Goal: Transaction & Acquisition: Purchase product/service

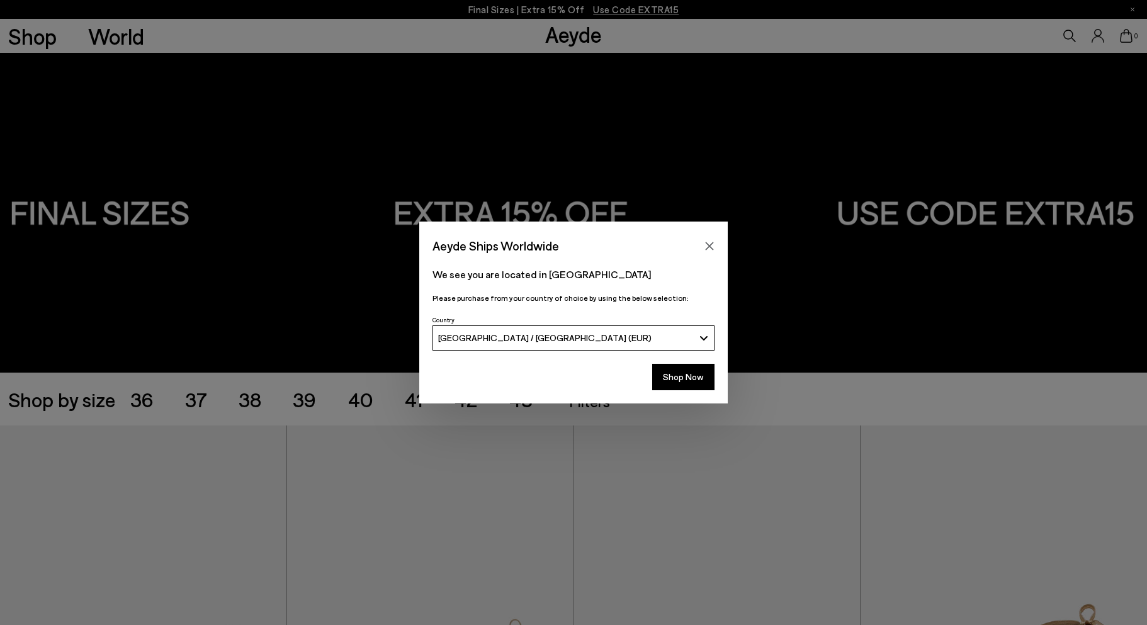
click at [708, 240] on button "Close" at bounding box center [709, 246] width 19 height 19
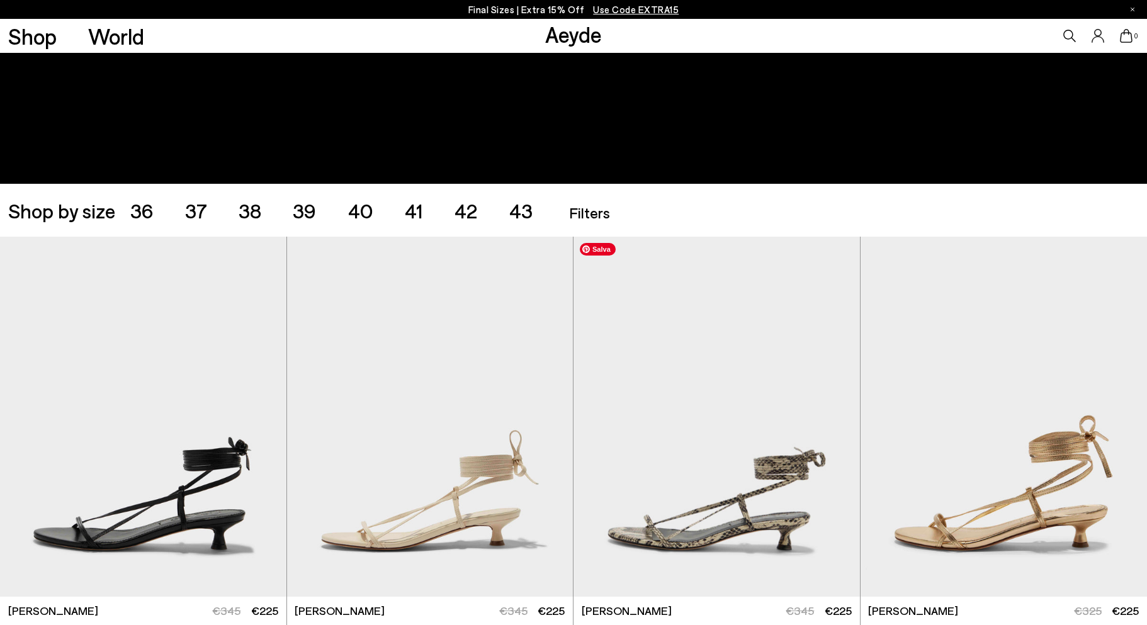
scroll to position [189, 0]
click at [247, 212] on span "38" at bounding box center [250, 210] width 23 height 24
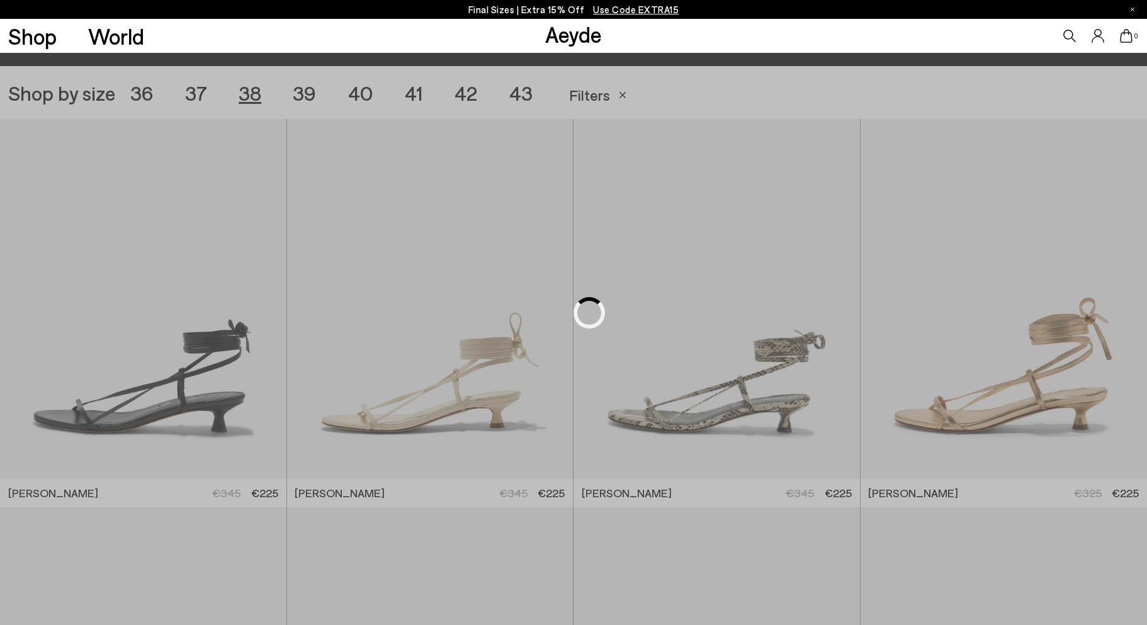
scroll to position [320, 0]
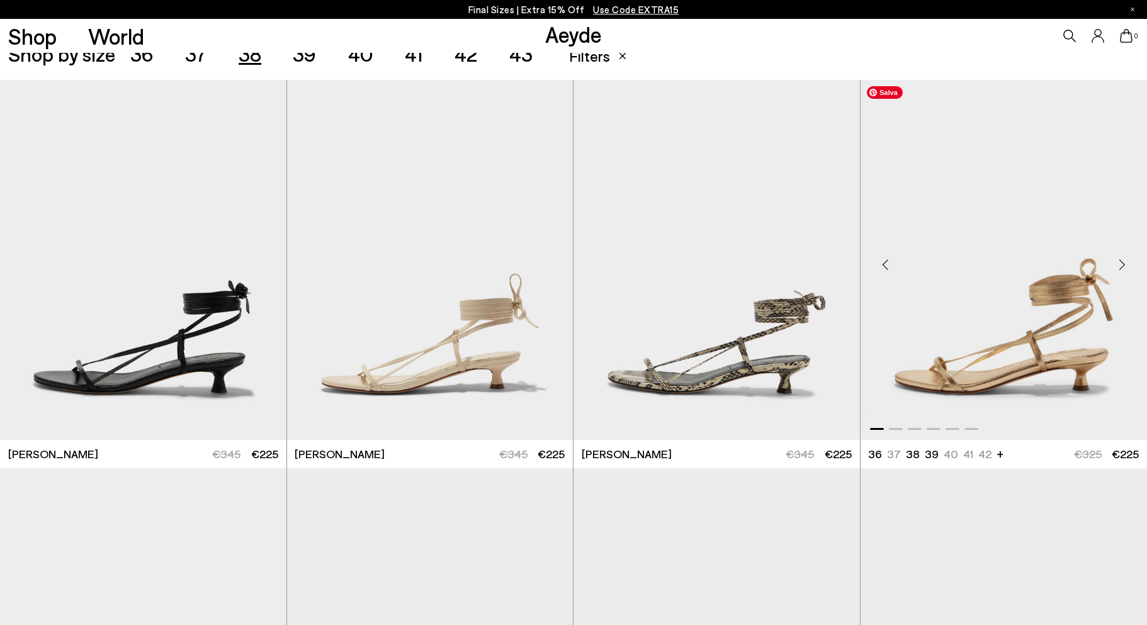
scroll to position [320, 0]
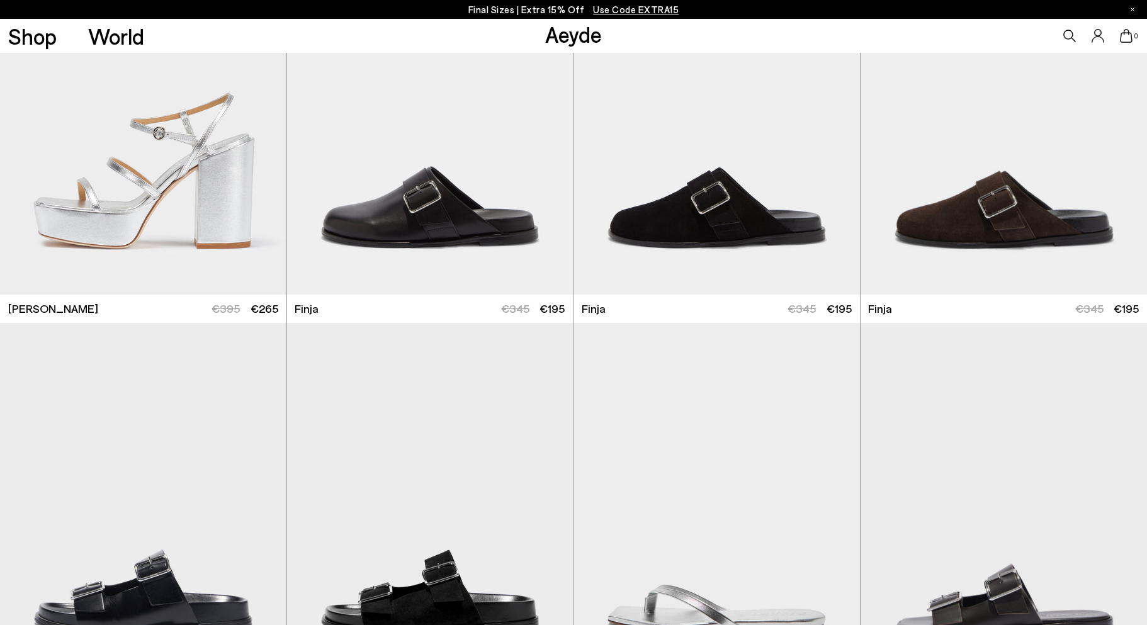
scroll to position [3417, 0]
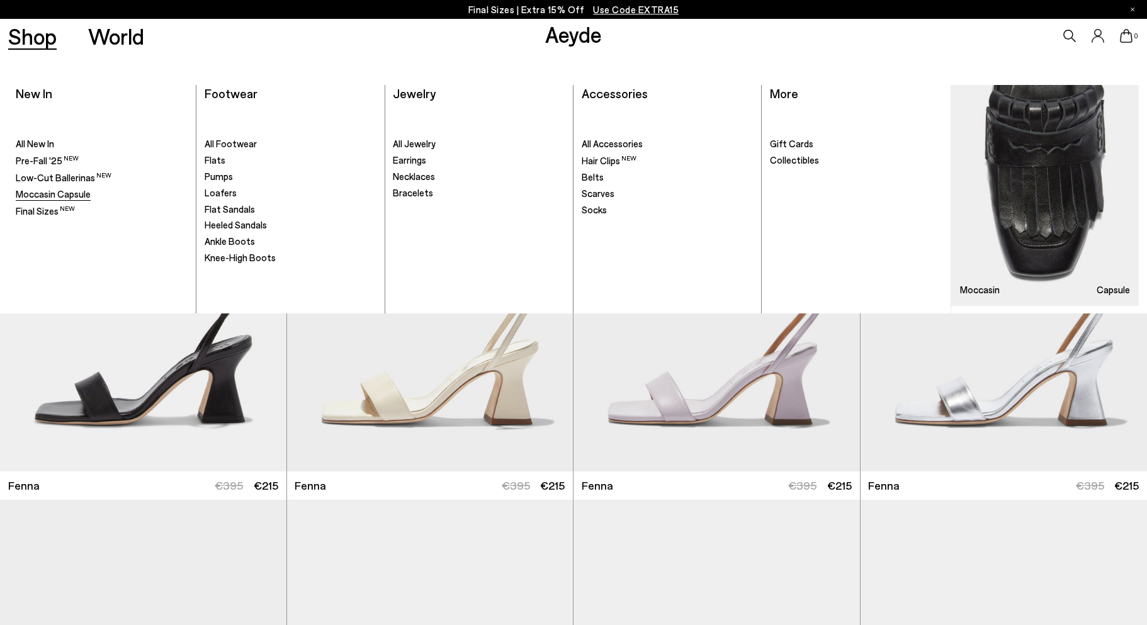
click at [57, 192] on span "Moccasin Capsule" at bounding box center [53, 193] width 75 height 11
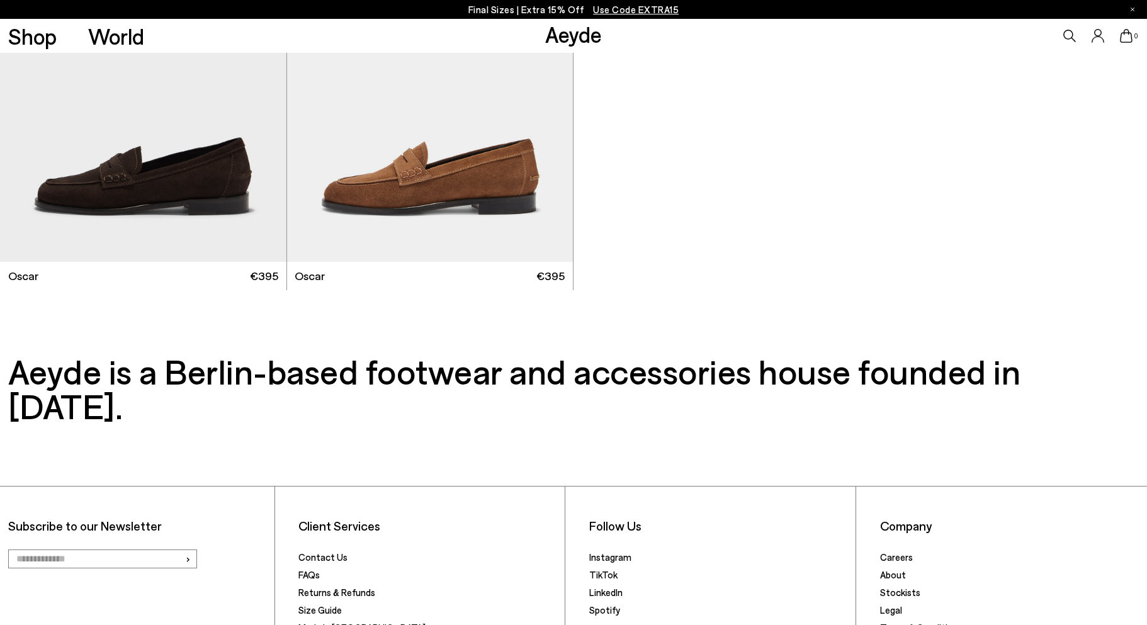
scroll to position [2419, 0]
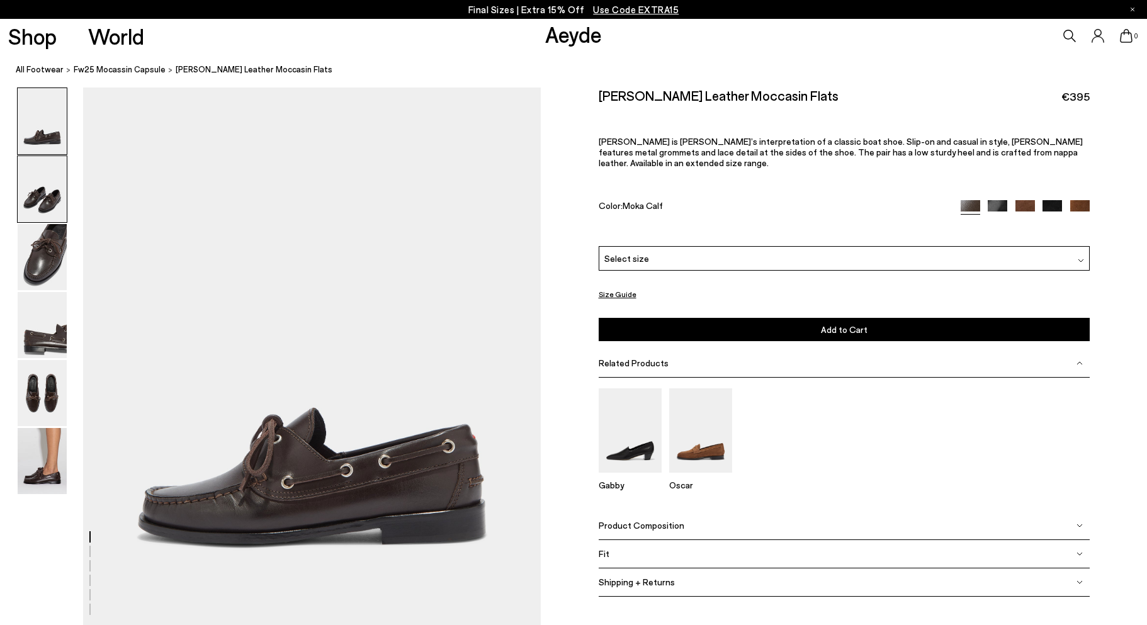
click at [27, 206] on img at bounding box center [42, 189] width 49 height 66
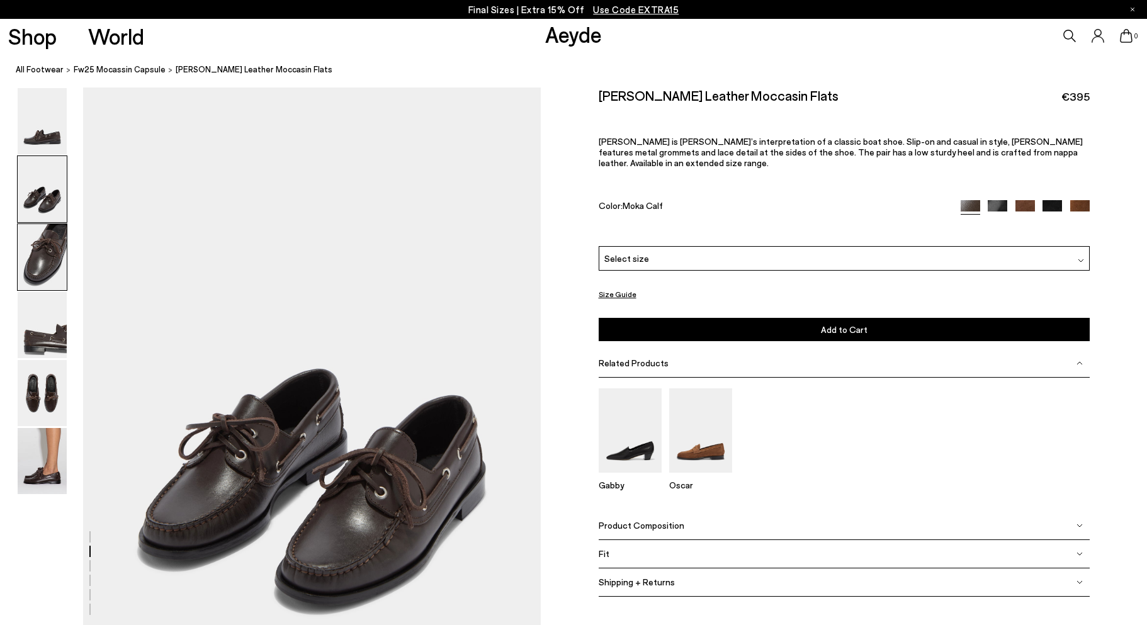
click at [42, 275] on img at bounding box center [42, 257] width 49 height 66
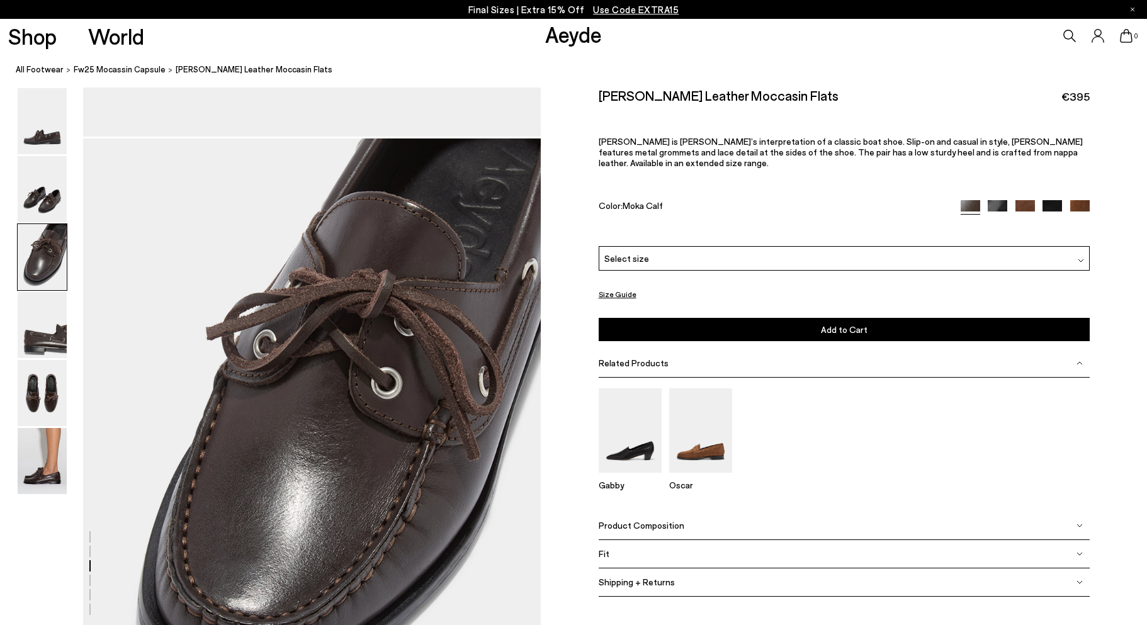
scroll to position [1153, 0]
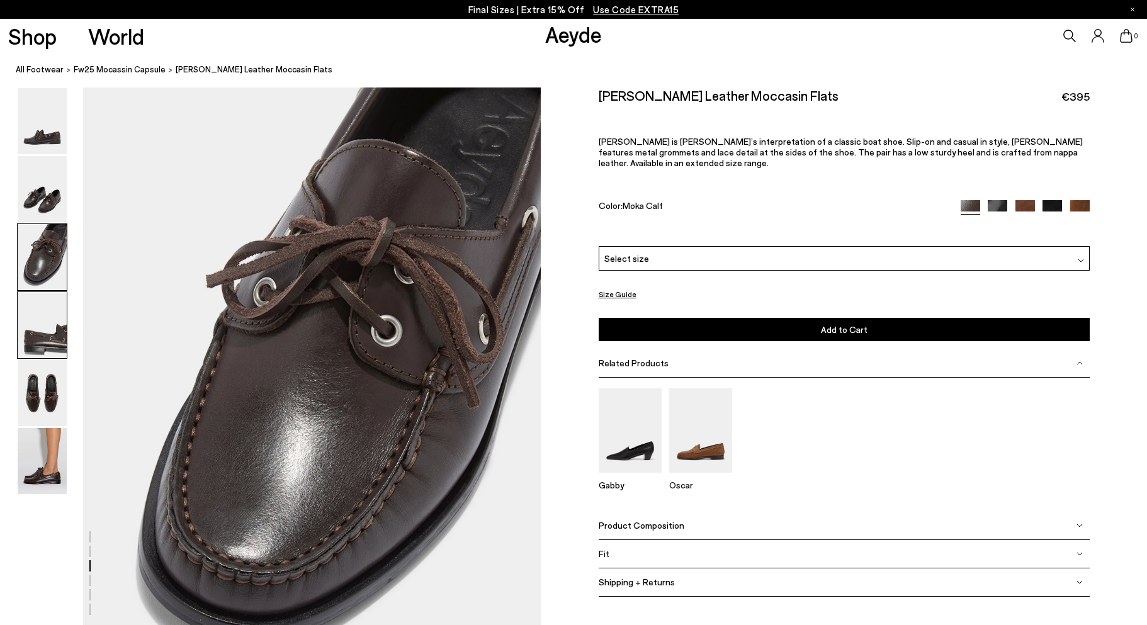
click at [41, 322] on img at bounding box center [42, 325] width 49 height 66
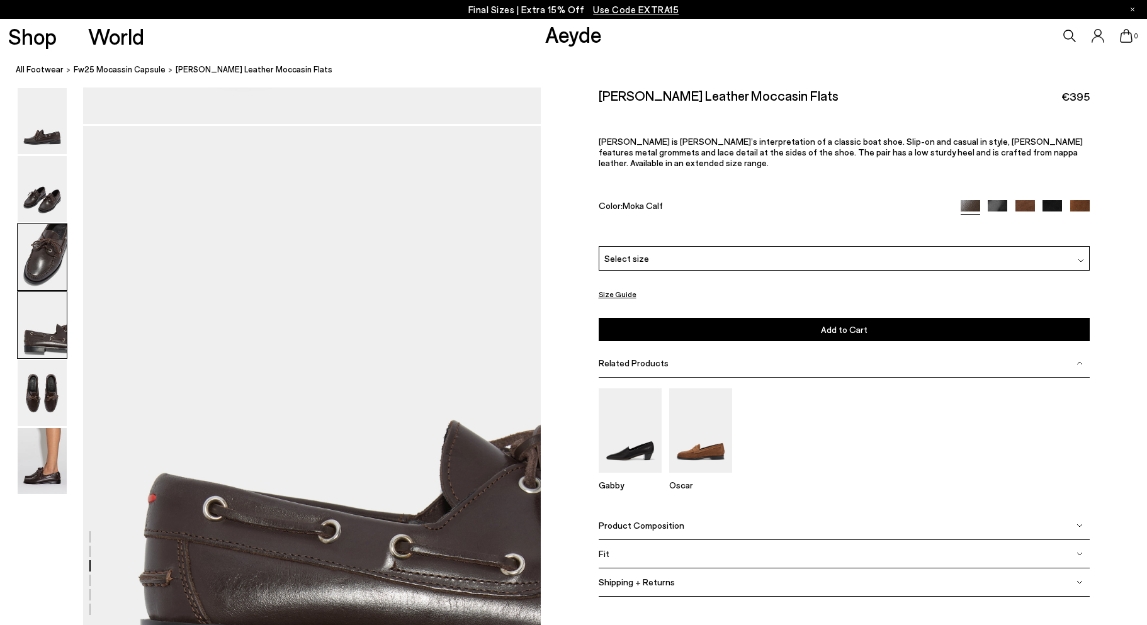
scroll to position [1766, 0]
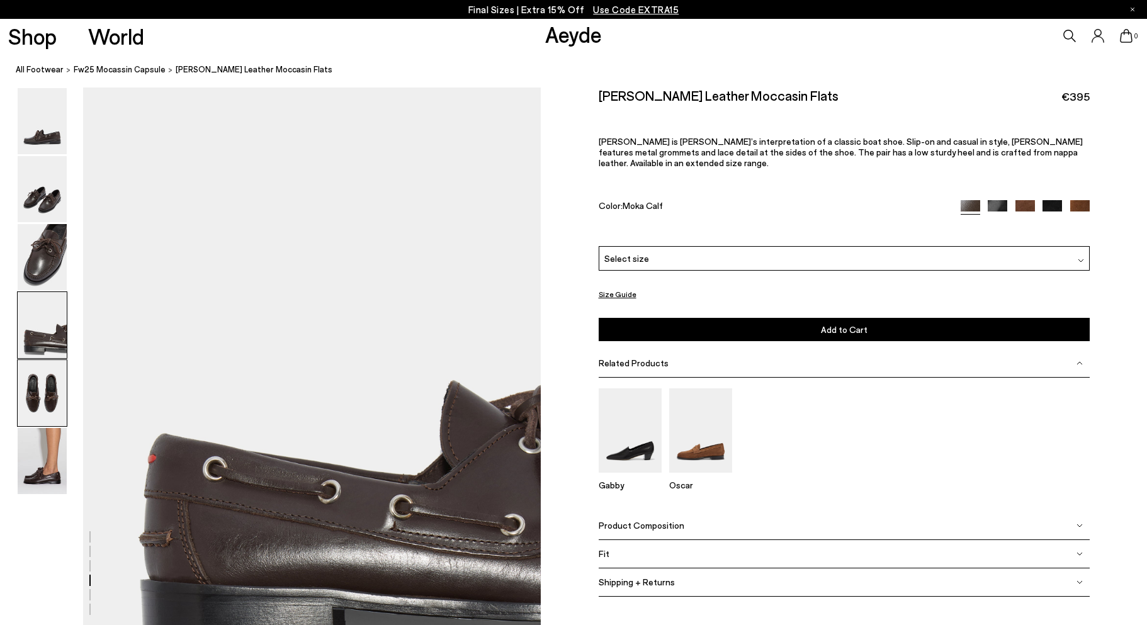
click at [28, 408] on img at bounding box center [42, 393] width 49 height 66
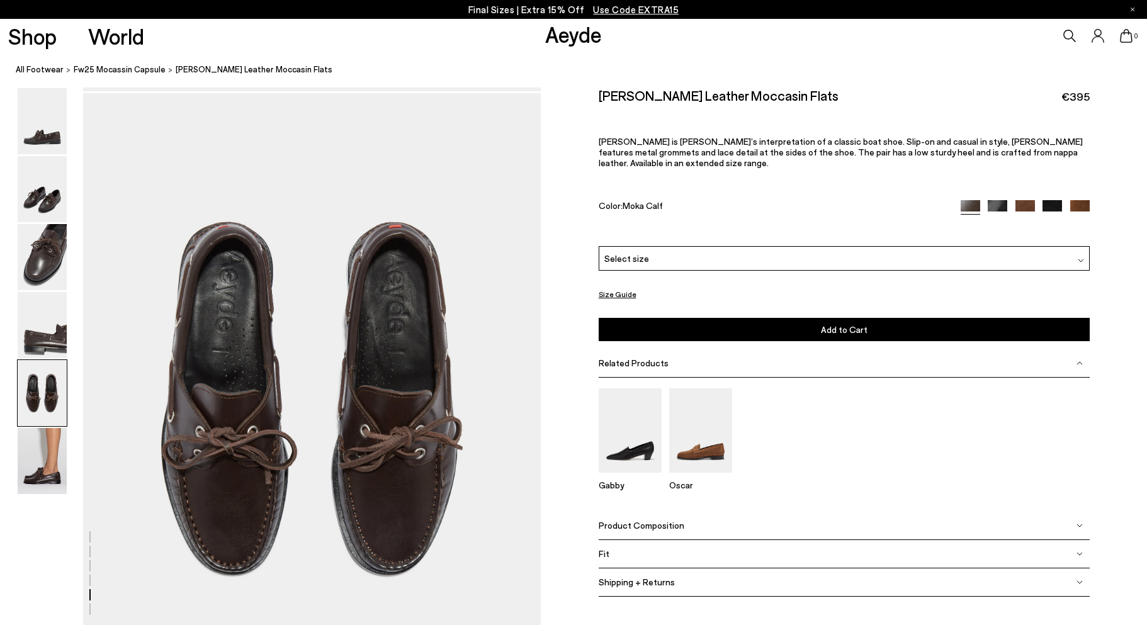
scroll to position [2379, 0]
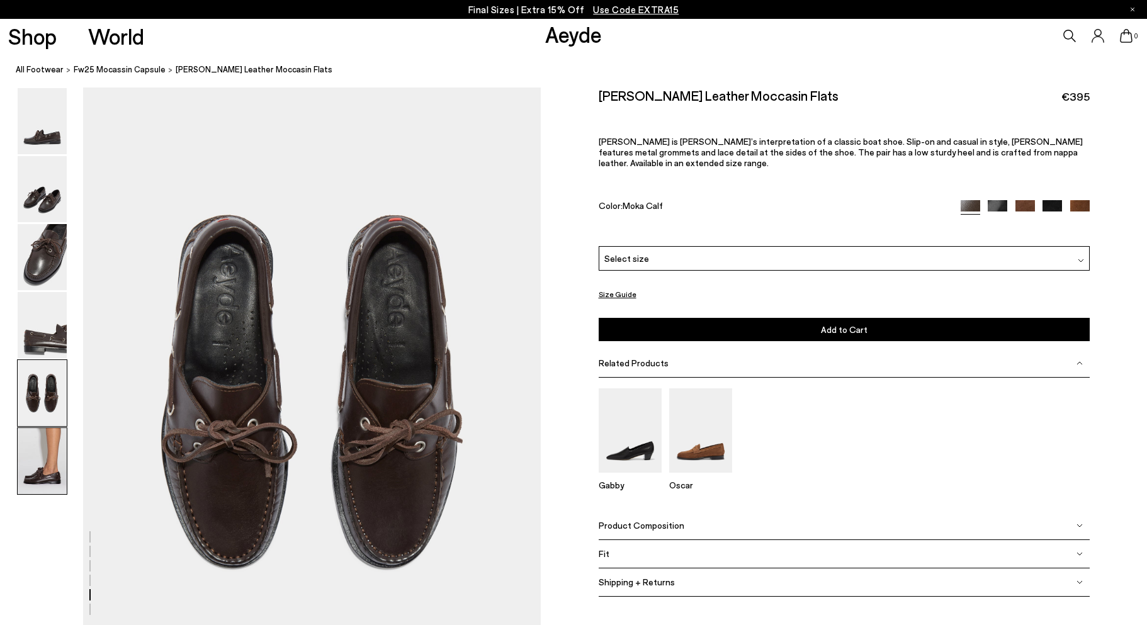
click at [28, 464] on img at bounding box center [42, 461] width 49 height 66
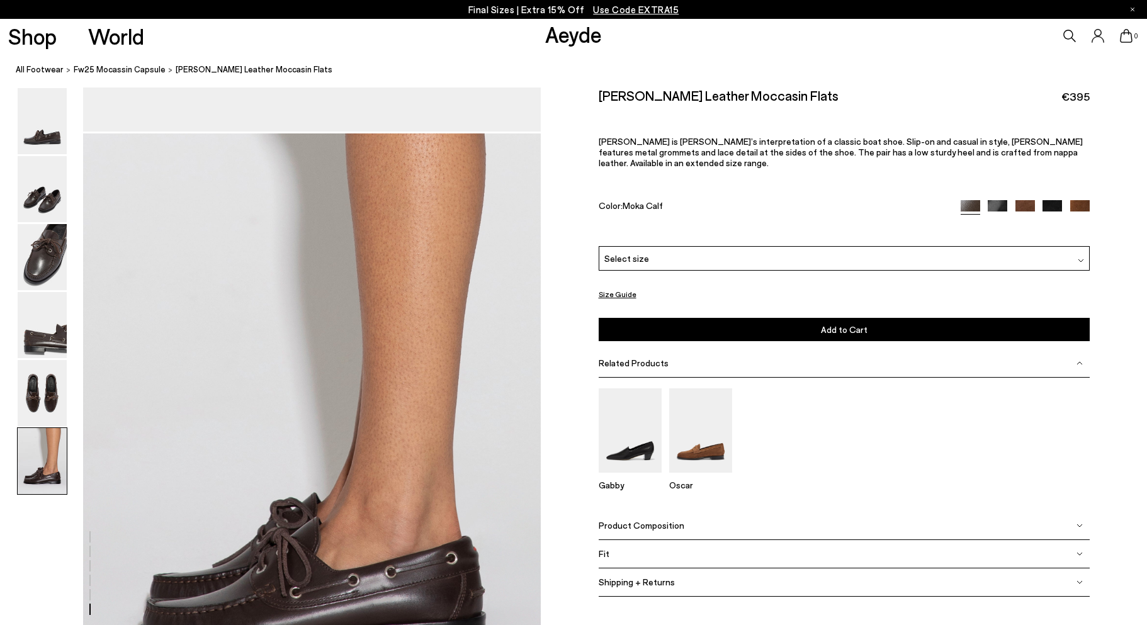
scroll to position [3077, 0]
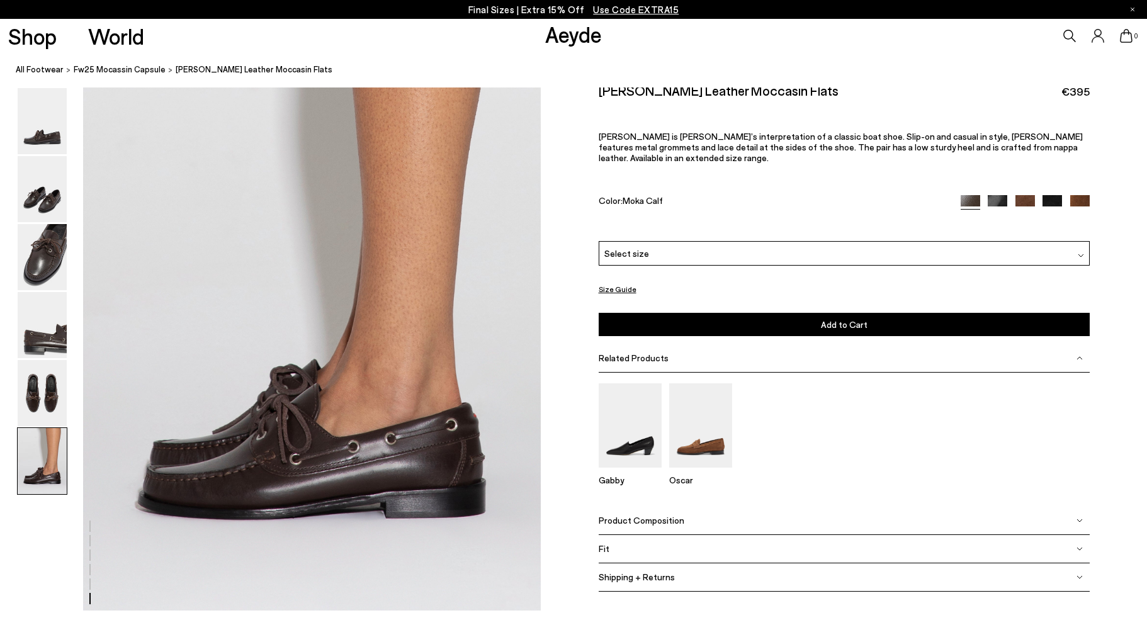
click at [999, 195] on img at bounding box center [998, 205] width 20 height 20
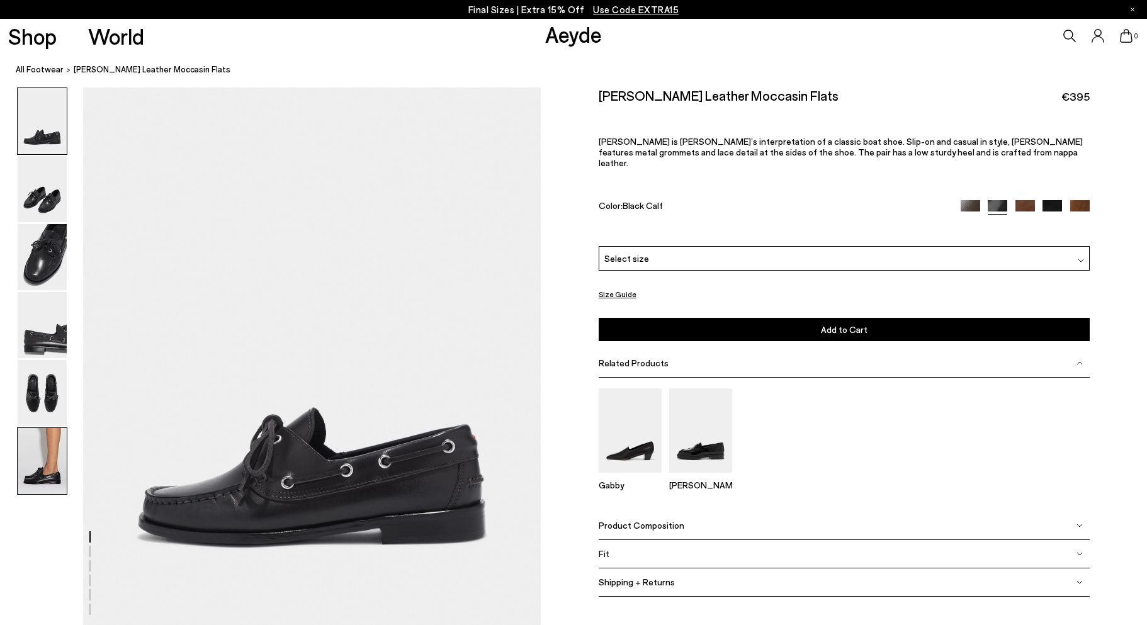
click at [58, 471] on img at bounding box center [42, 461] width 49 height 66
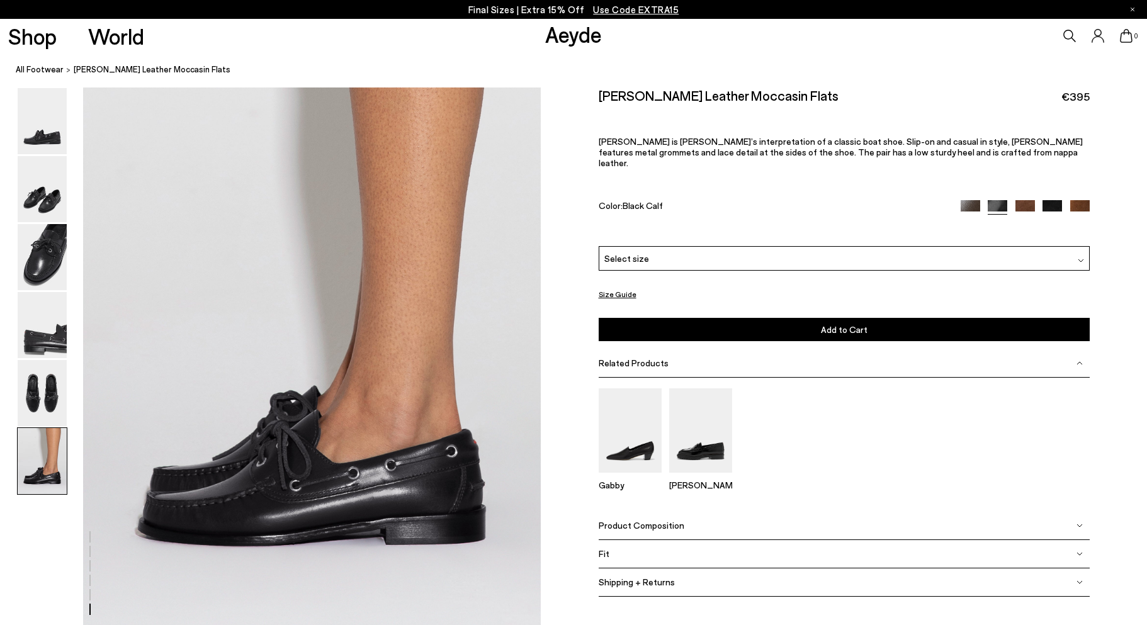
scroll to position [3077, 0]
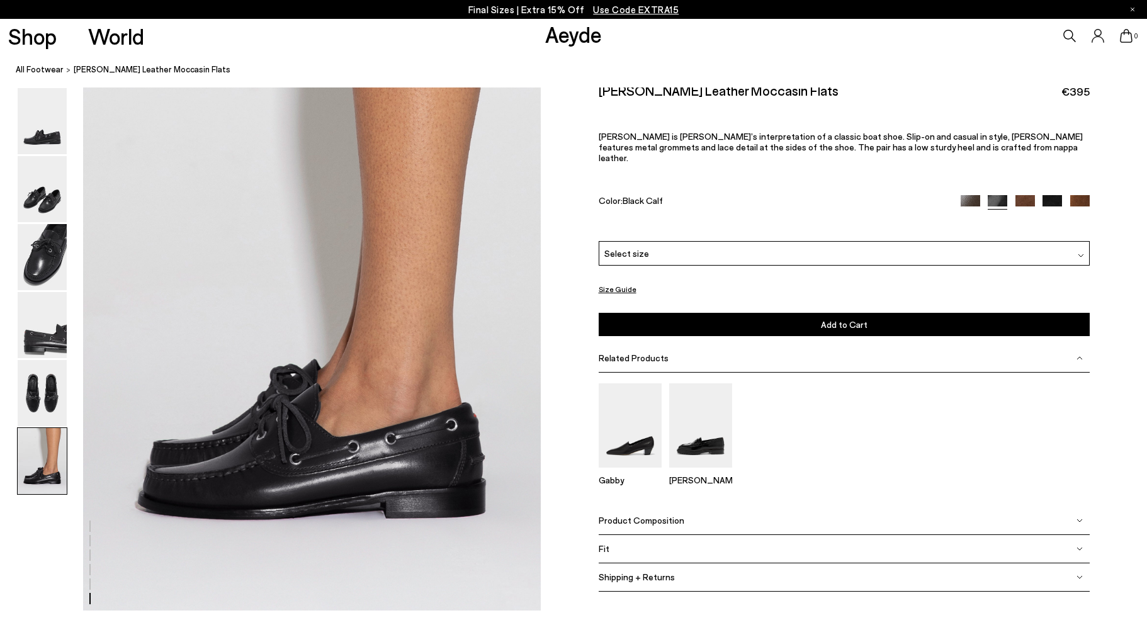
click at [1022, 200] on img at bounding box center [1026, 205] width 20 height 20
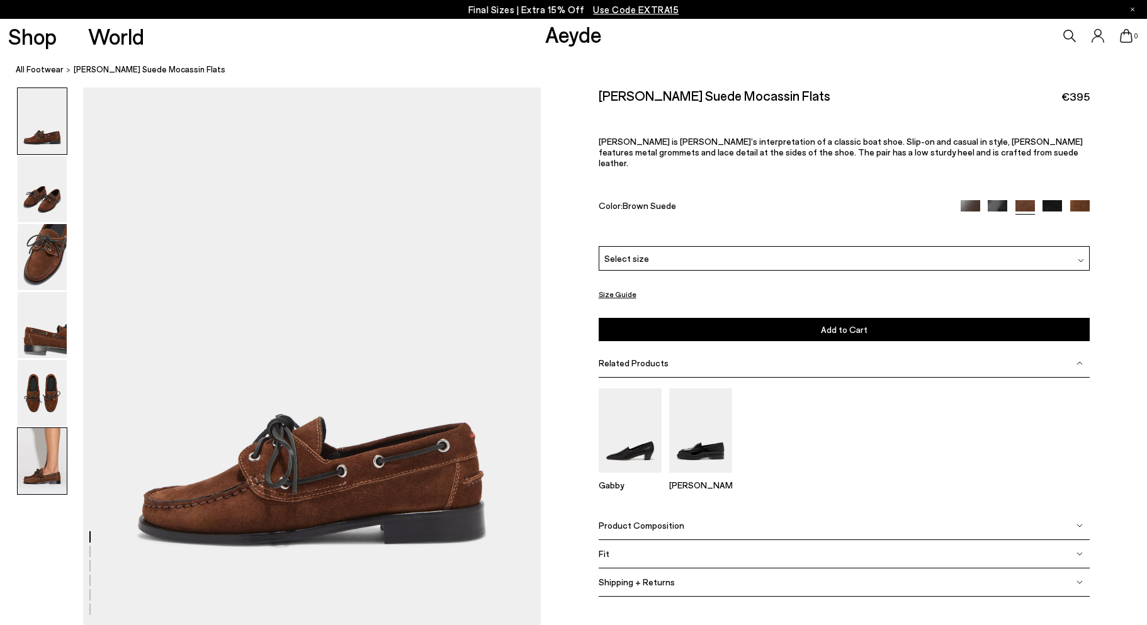
click at [34, 458] on img at bounding box center [42, 461] width 49 height 66
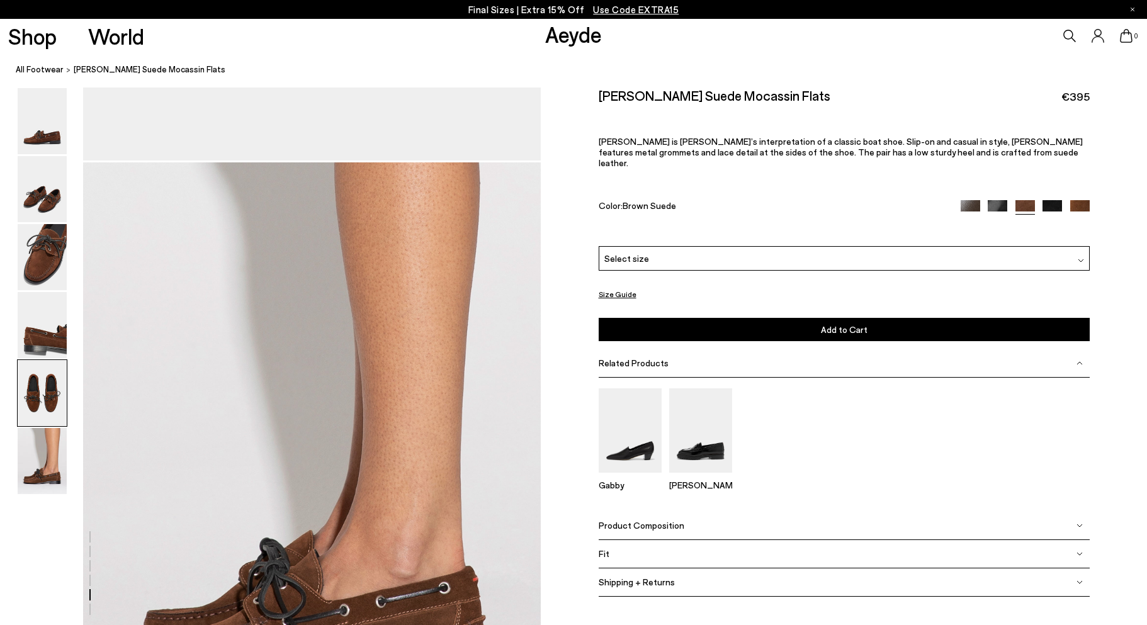
scroll to position [3077, 0]
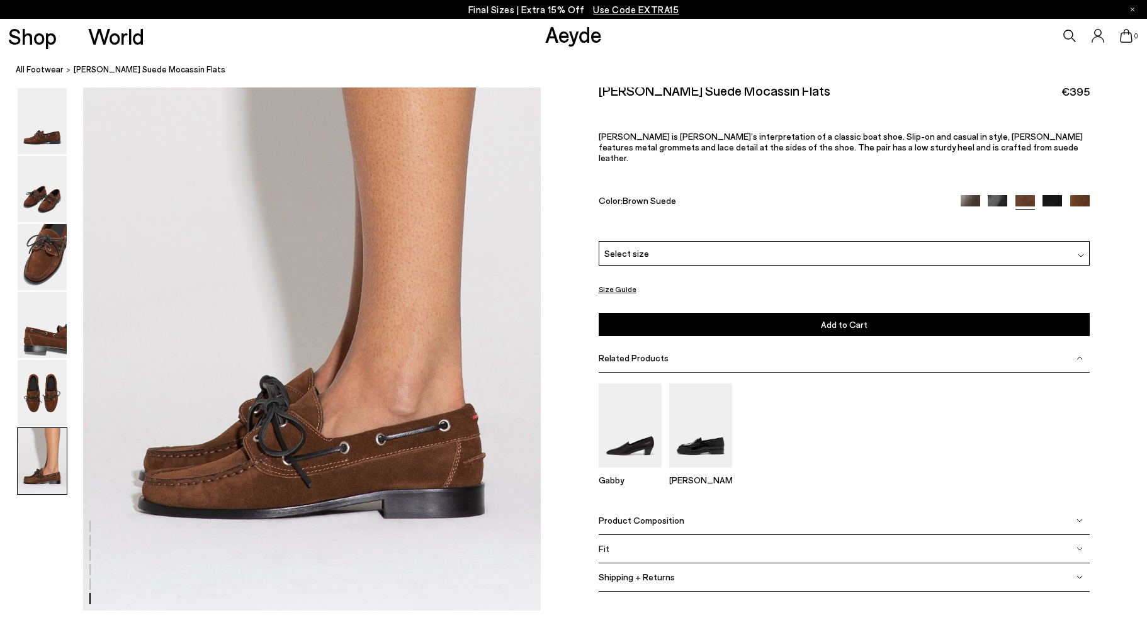
click at [1050, 195] on img at bounding box center [1053, 205] width 20 height 20
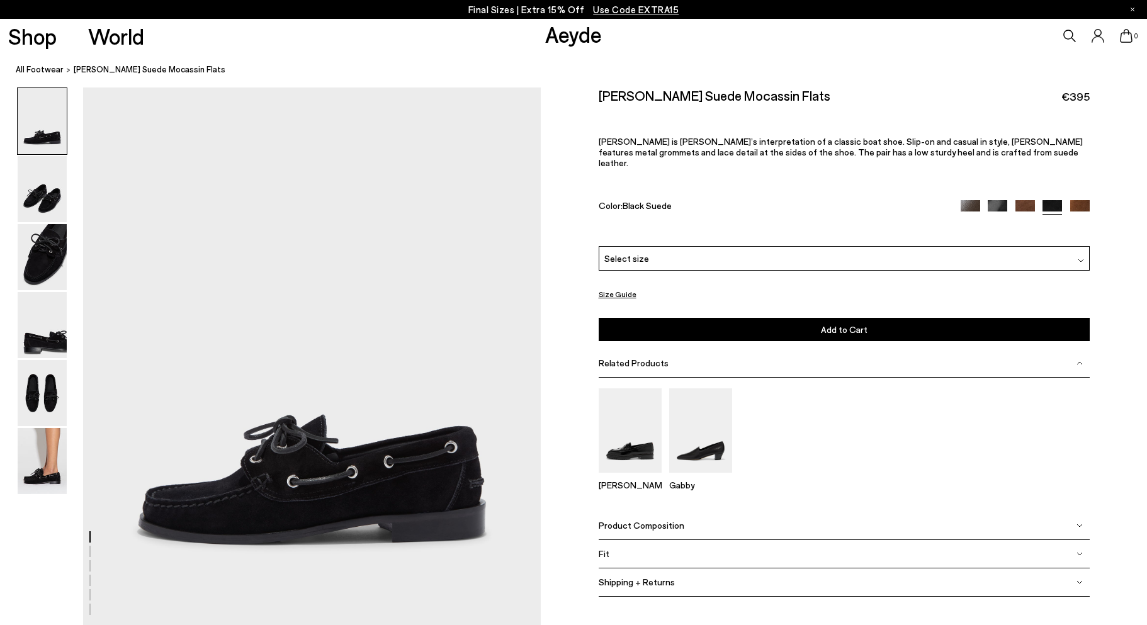
click at [47, 472] on img at bounding box center [42, 461] width 49 height 66
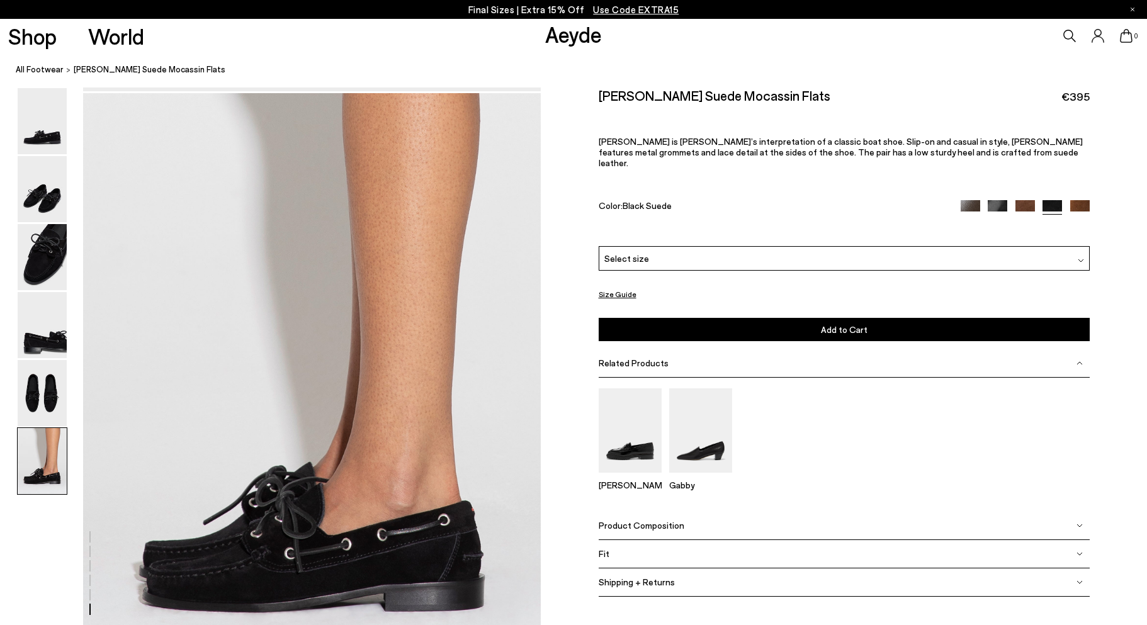
scroll to position [3077, 0]
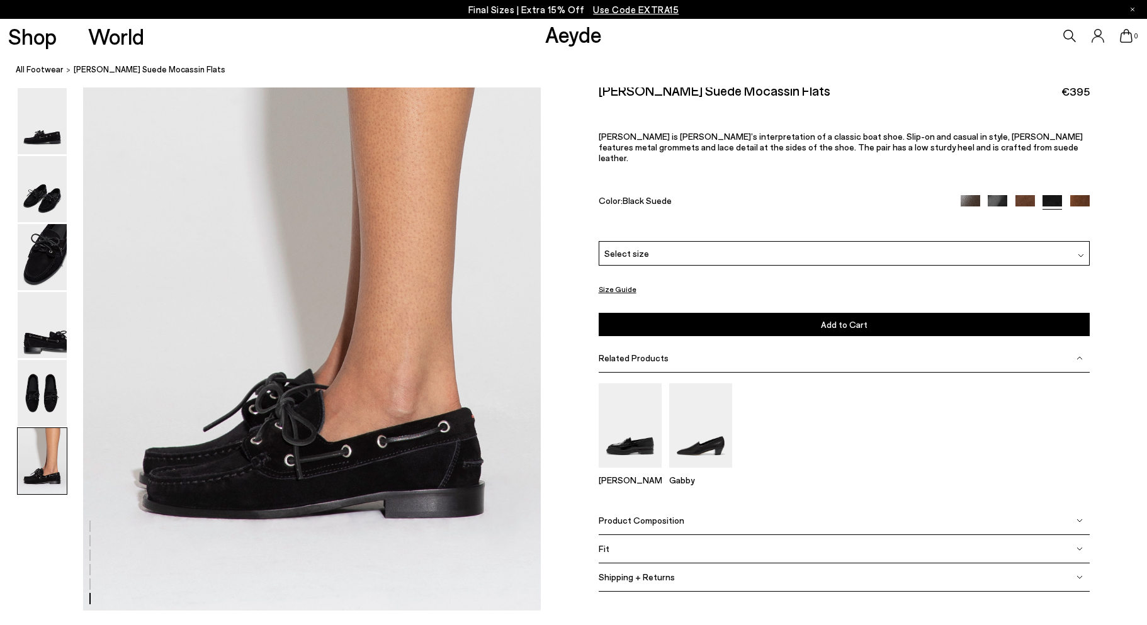
click at [1080, 204] on div "[PERSON_NAME] Suede Mocassin Flats €395 [PERSON_NAME] is [PERSON_NAME]’s interp…" at bounding box center [844, 161] width 491 height 159
click at [1075, 195] on img at bounding box center [1080, 205] width 20 height 20
